Goal: Task Accomplishment & Management: Use online tool/utility

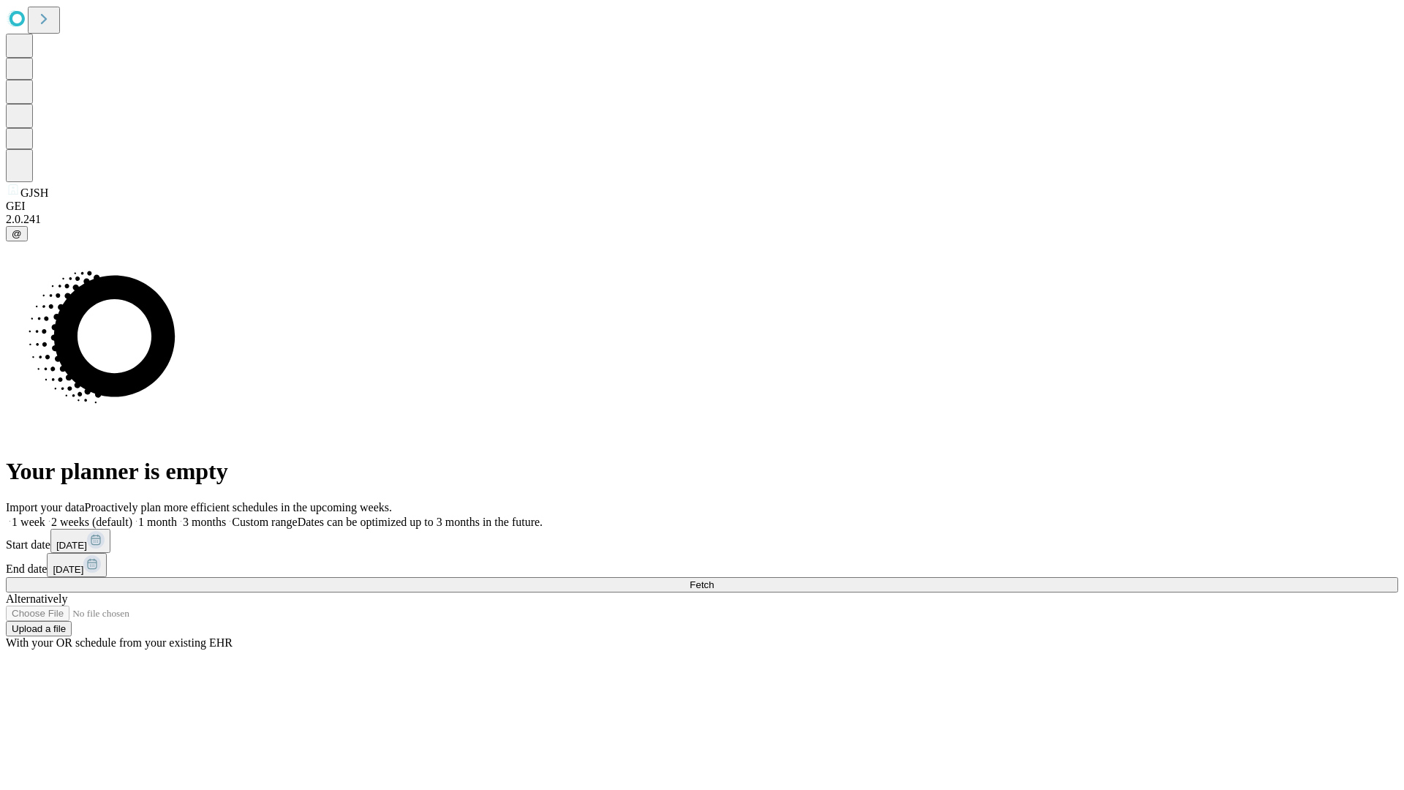
click at [714, 579] on span "Fetch" at bounding box center [701, 584] width 24 height 11
